Goal: Task Accomplishment & Management: Manage account settings

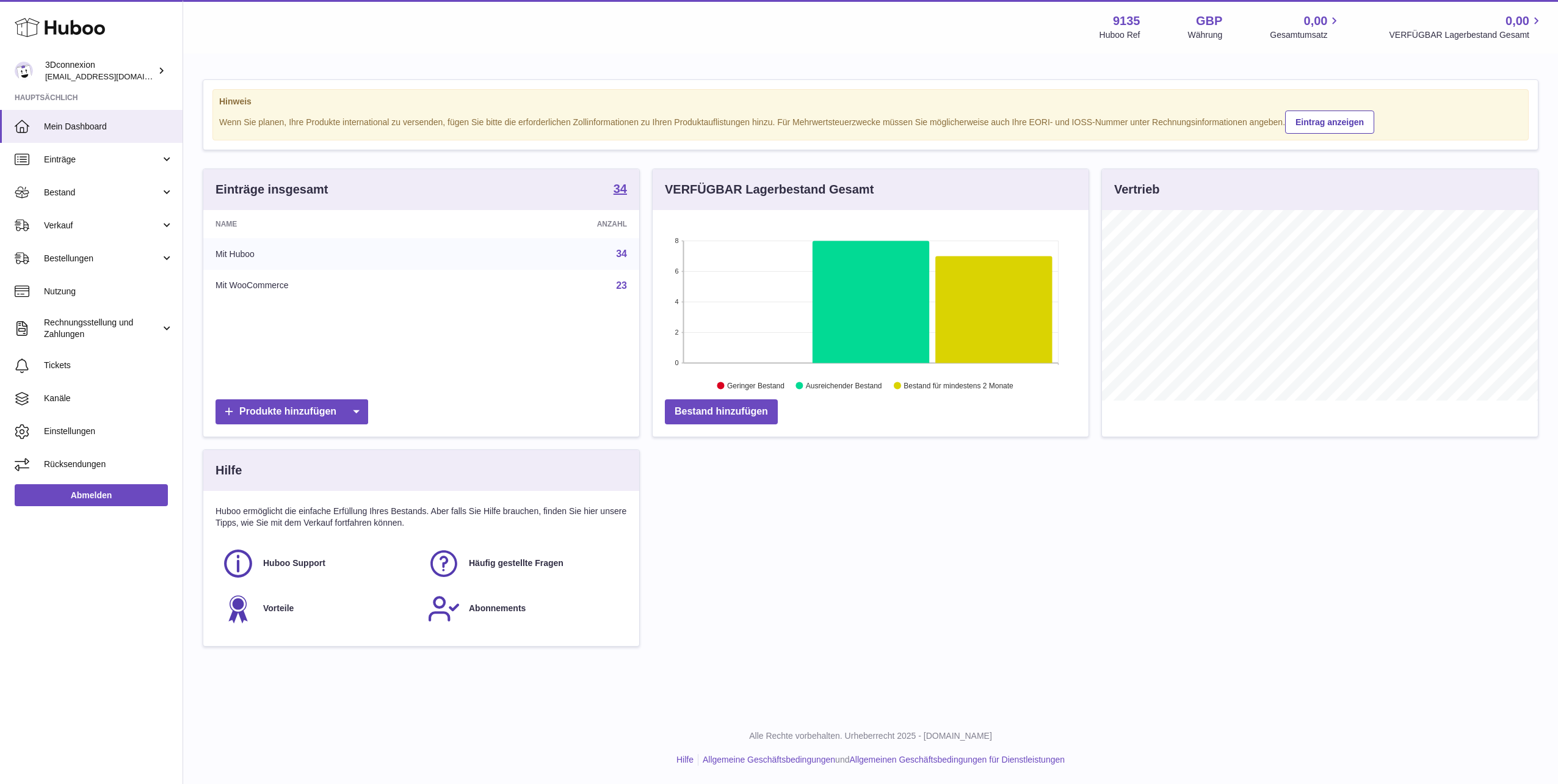
scroll to position [190, 436]
click at [71, 215] on link "Verkauf" at bounding box center [91, 225] width 183 height 33
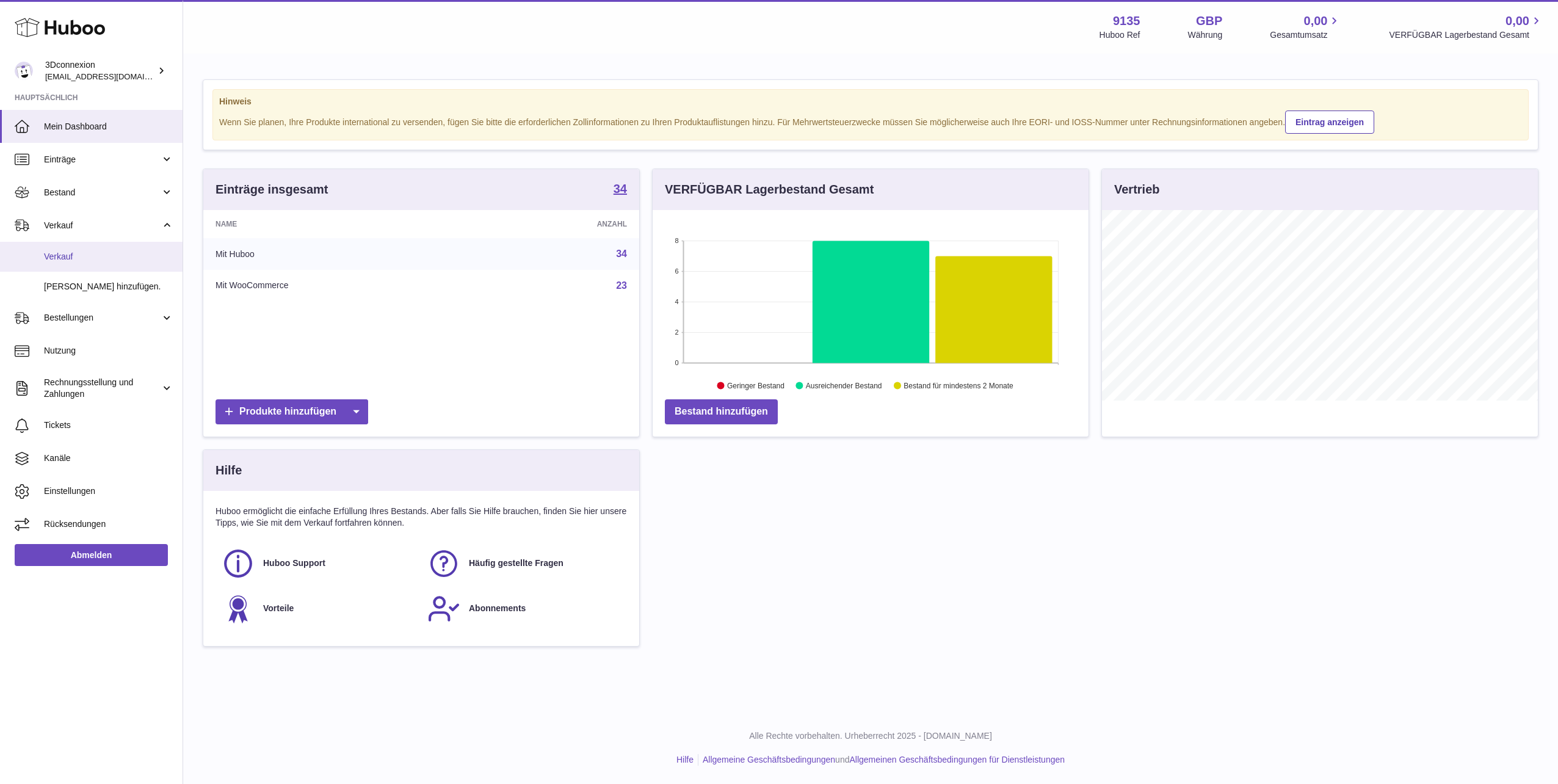
click at [85, 263] on link "Verkauf" at bounding box center [91, 256] width 183 height 30
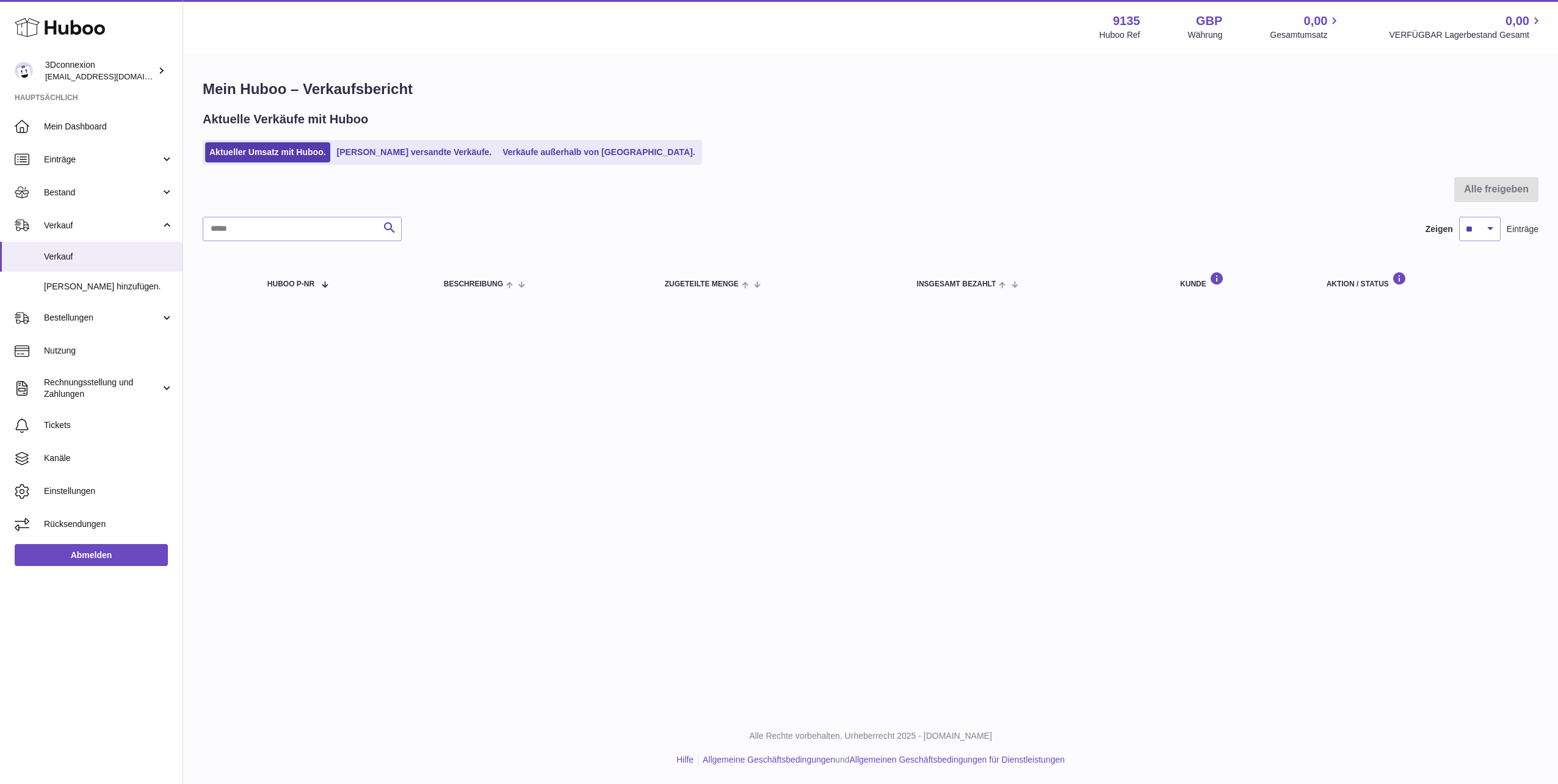
click at [554, 165] on ul "Aktueller Umsatz mit Huboo. Von Huboo versandte Verkäufe. Verkäufe außerhalb vo…" at bounding box center [452, 151] width 499 height 25
click at [558, 156] on link "Verkäufe außerhalb von [GEOGRAPHIC_DATA]." at bounding box center [599, 152] width 201 height 20
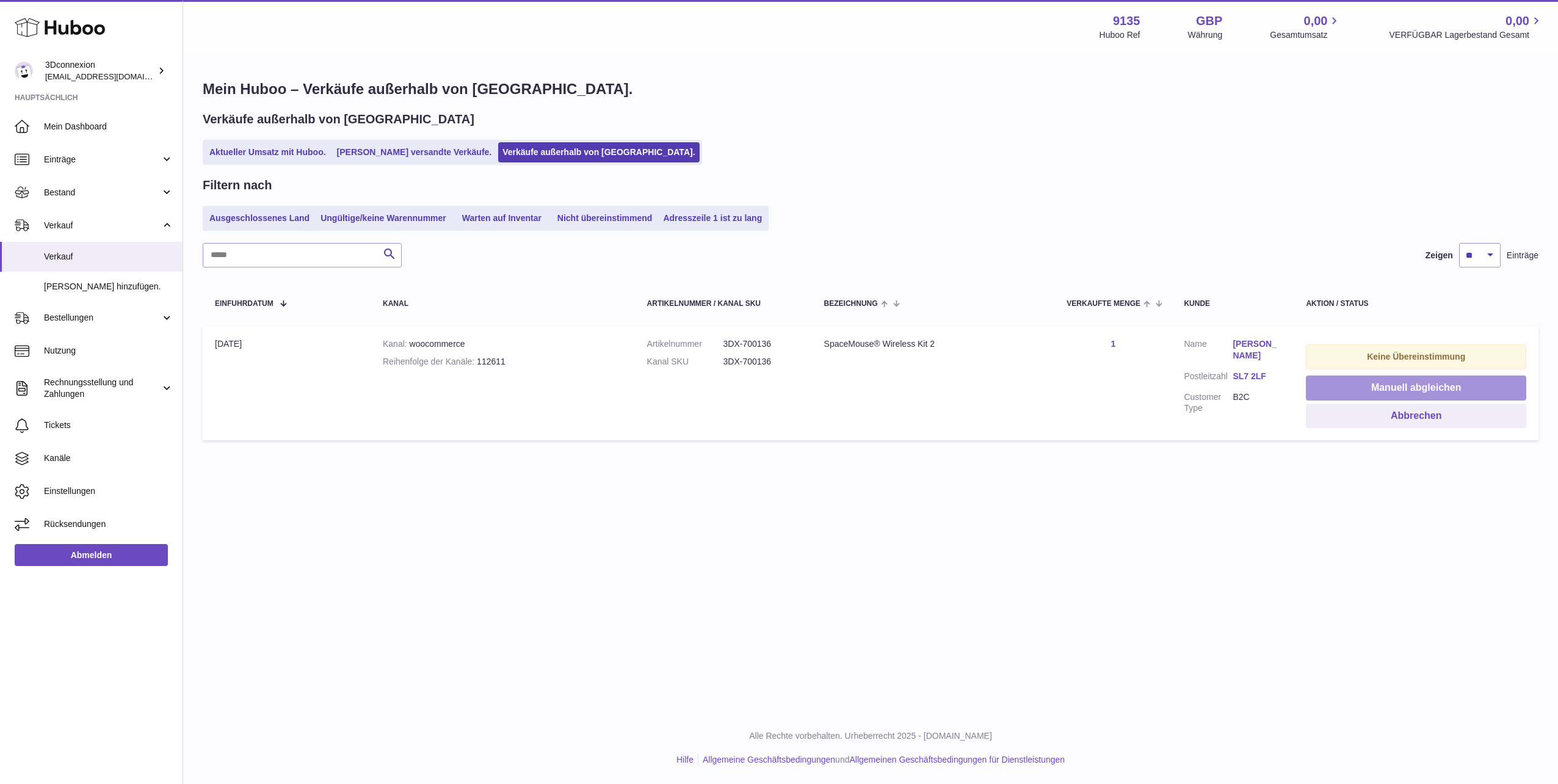
drag, startPoint x: 1399, startPoint y: 391, endPoint x: 1384, endPoint y: 389, distance: 15.1
click at [1399, 391] on button "Manuell abgleichen" at bounding box center [1416, 387] width 220 height 25
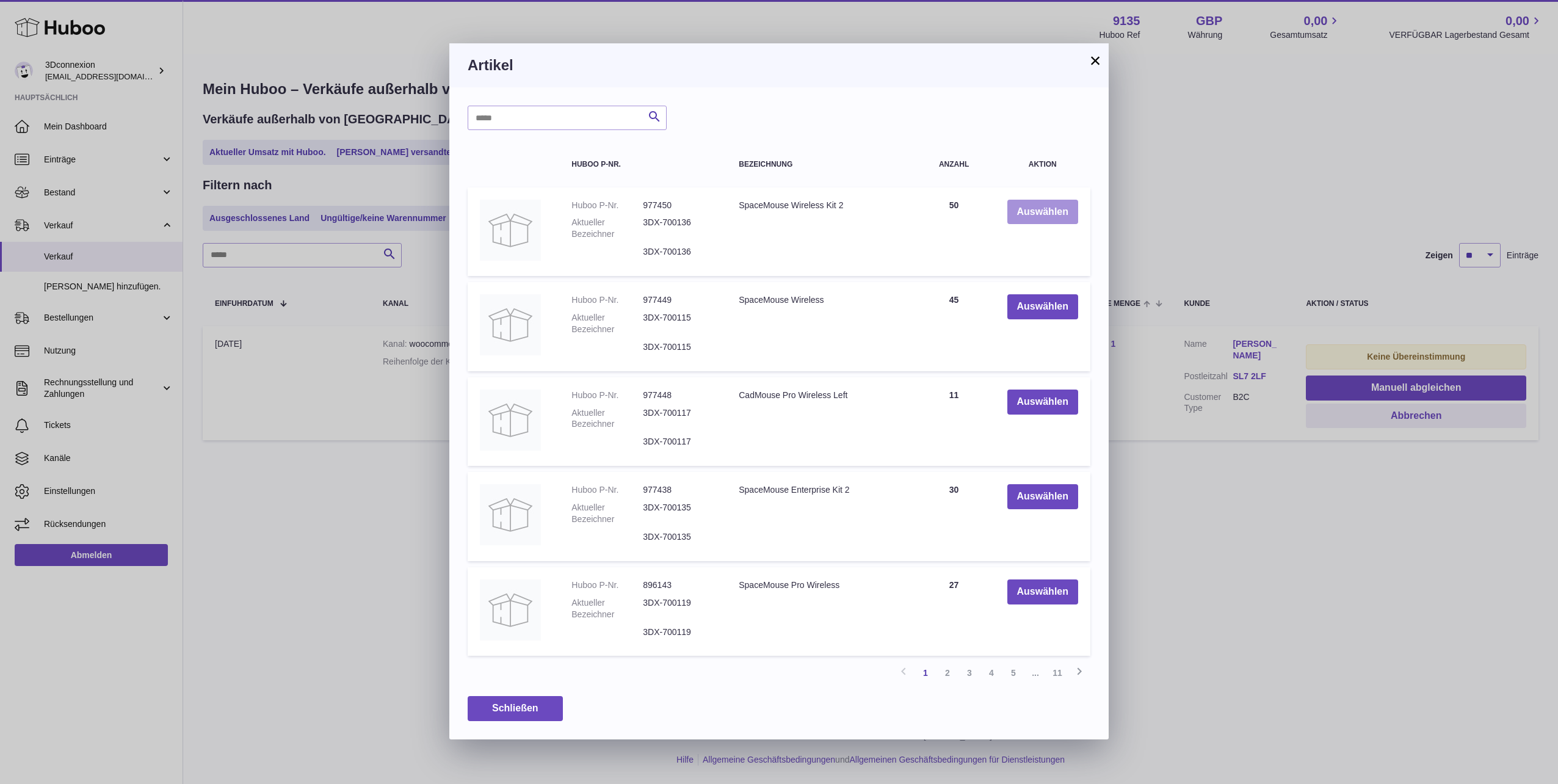
click at [1030, 207] on button "Auswählen" at bounding box center [1042, 212] width 71 height 25
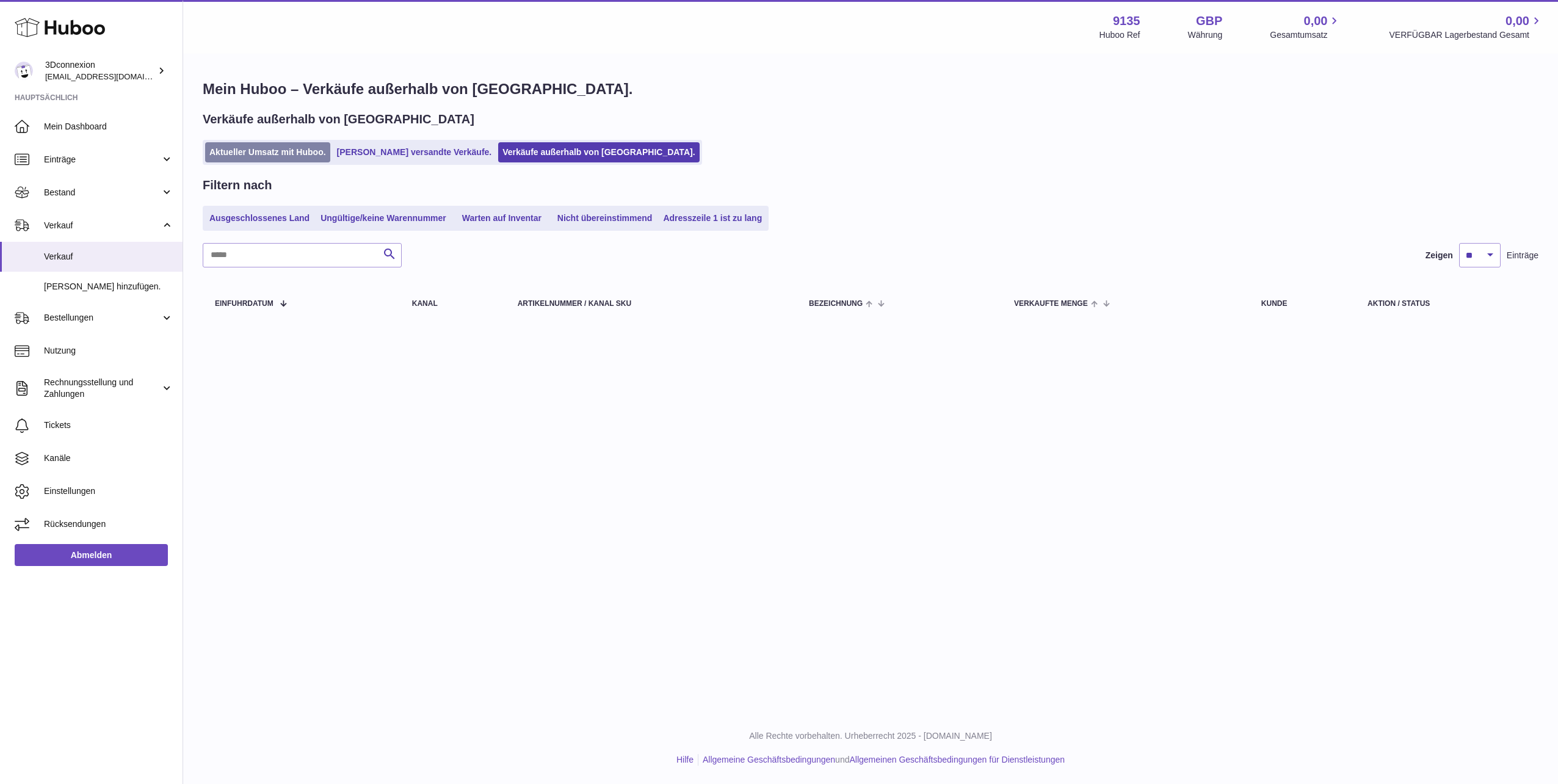
click at [281, 146] on link "Aktueller Umsatz mit Huboo." at bounding box center [267, 152] width 125 height 20
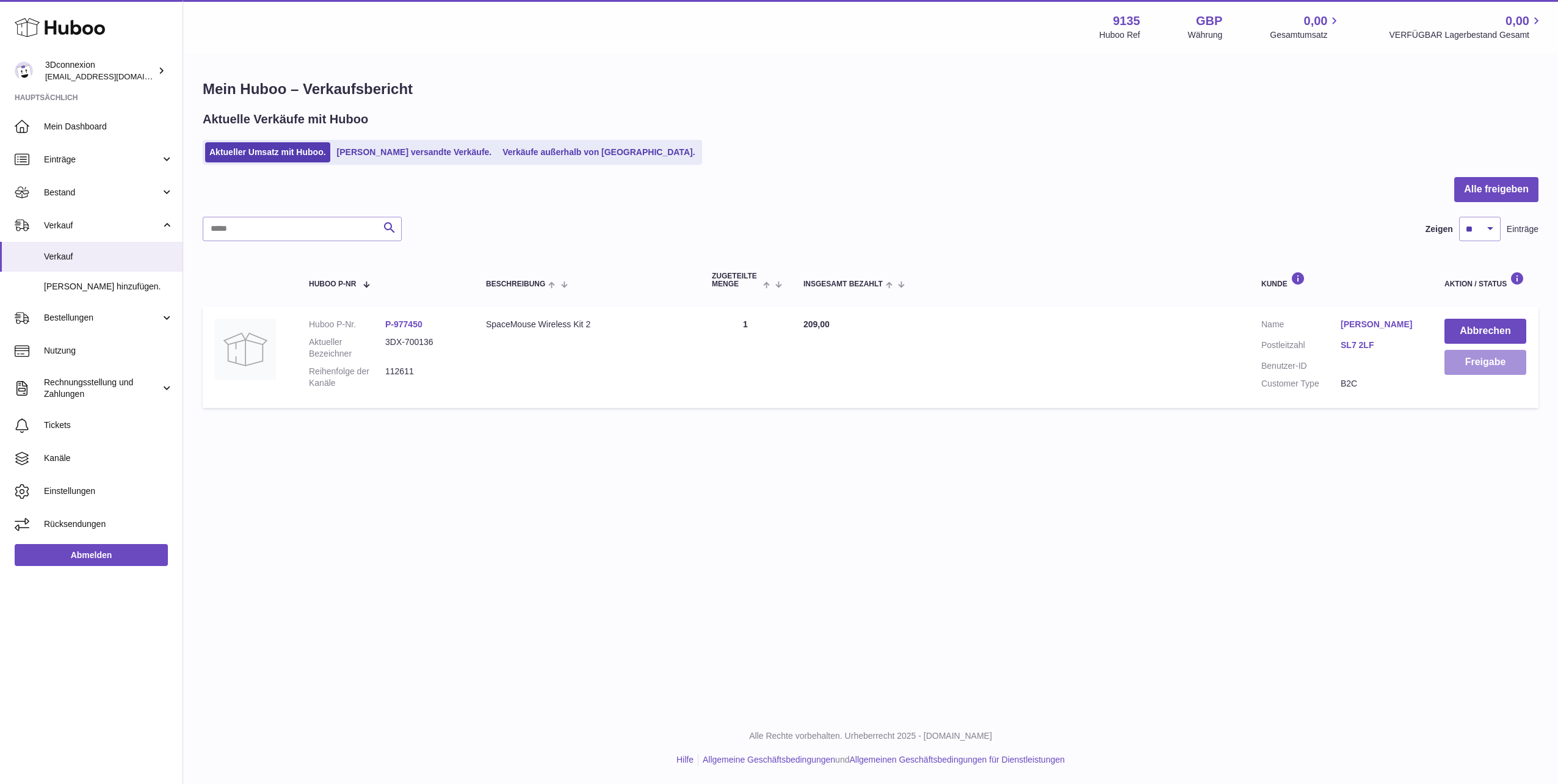
click at [1496, 352] on button "Freigabe" at bounding box center [1485, 361] width 82 height 25
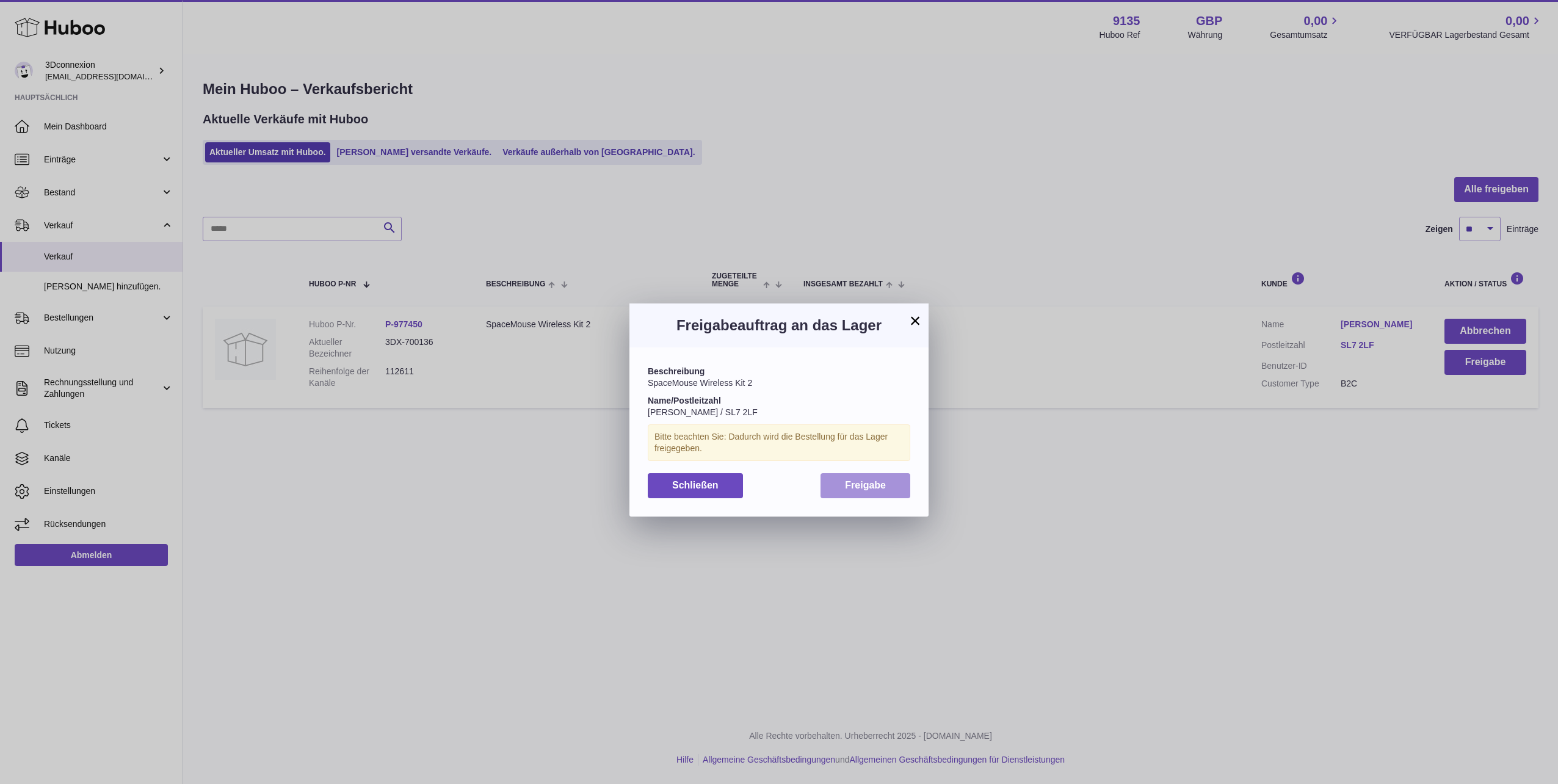
click at [856, 484] on span "Freigabe" at bounding box center [866, 485] width 41 height 10
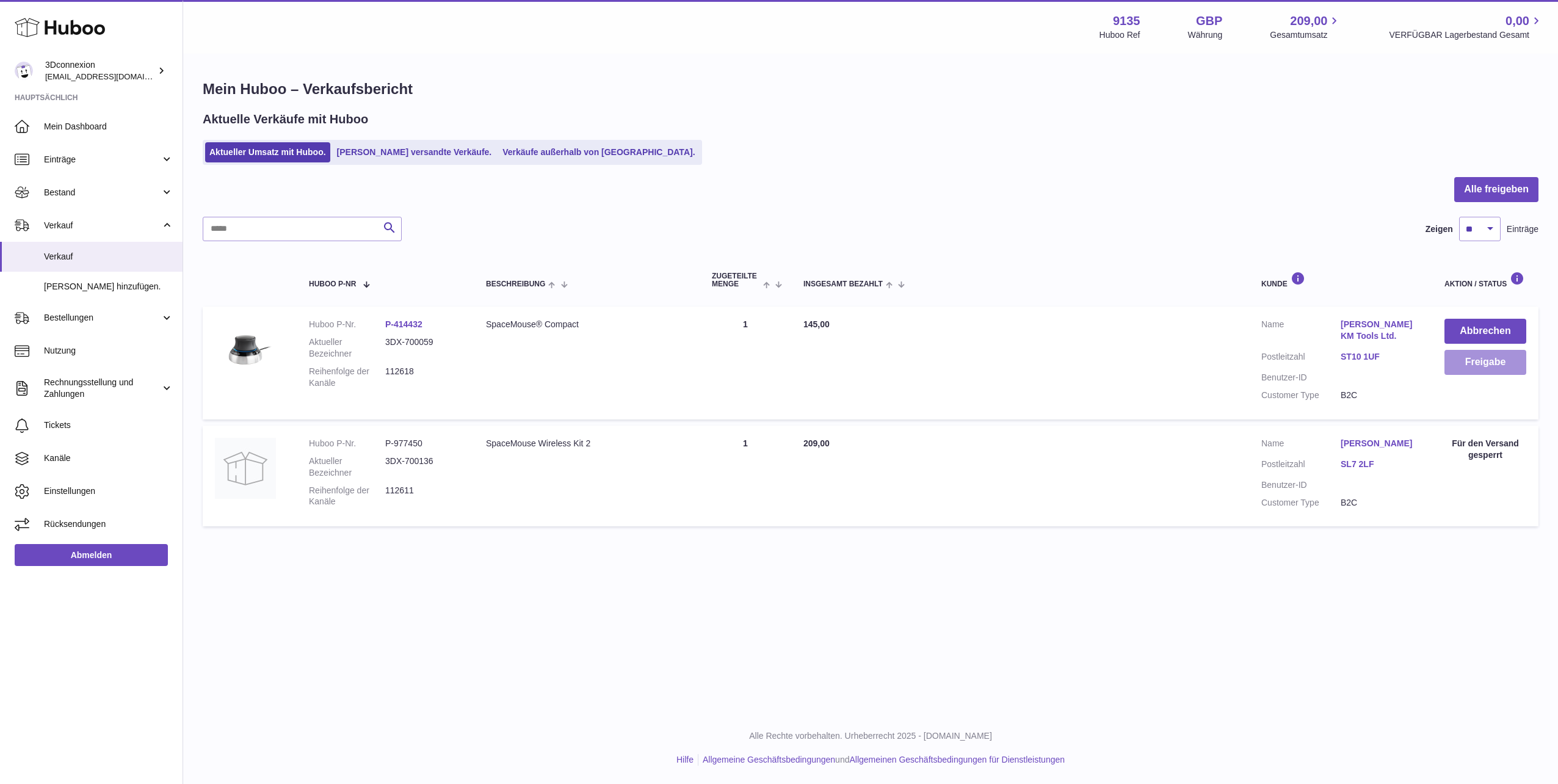
click at [1453, 357] on button "Freigabe" at bounding box center [1485, 361] width 82 height 25
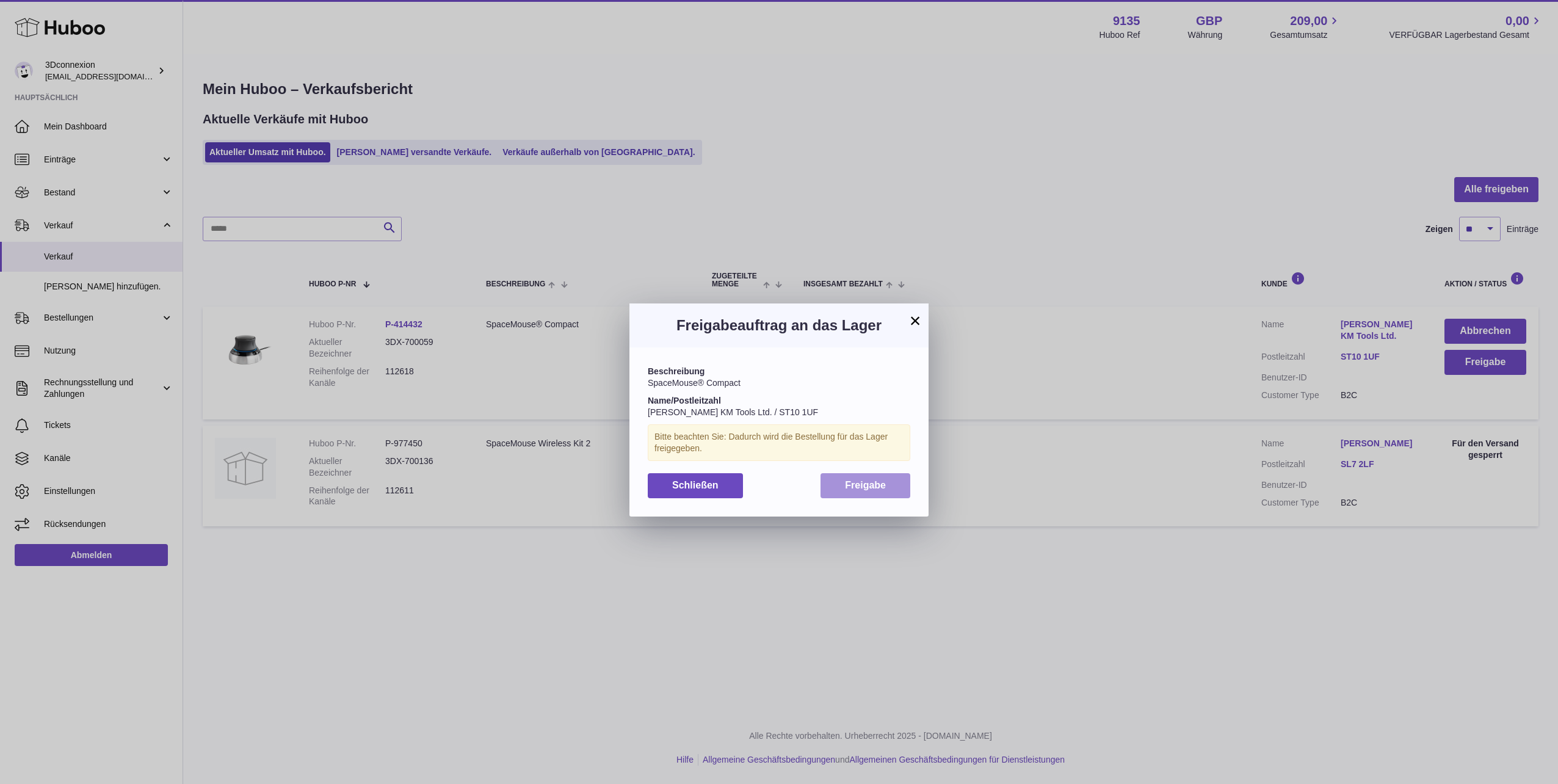
click at [878, 482] on span "Freigabe" at bounding box center [866, 485] width 41 height 10
